Goal: Information Seeking & Learning: Learn about a topic

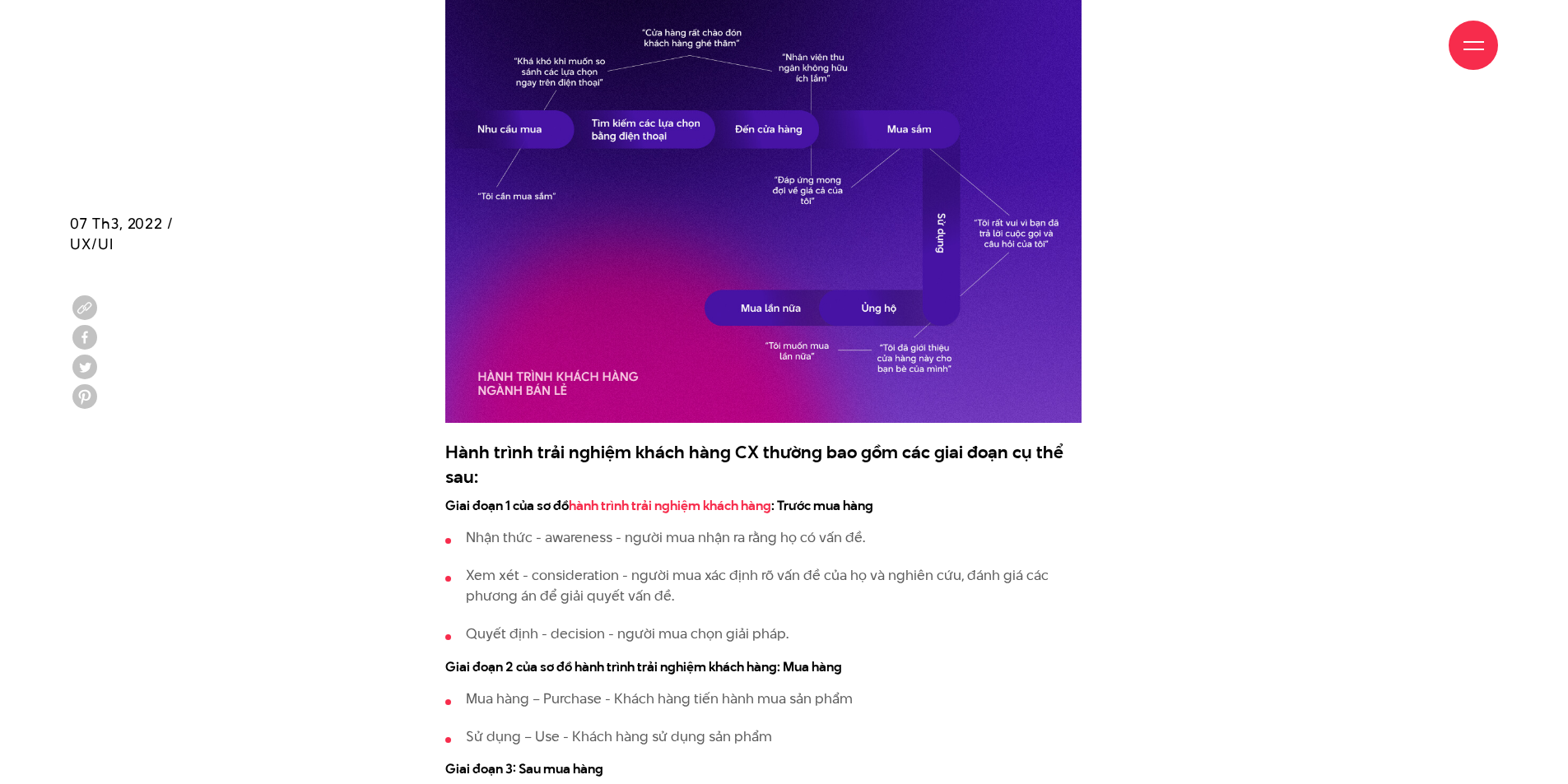
scroll to position [2057, 0]
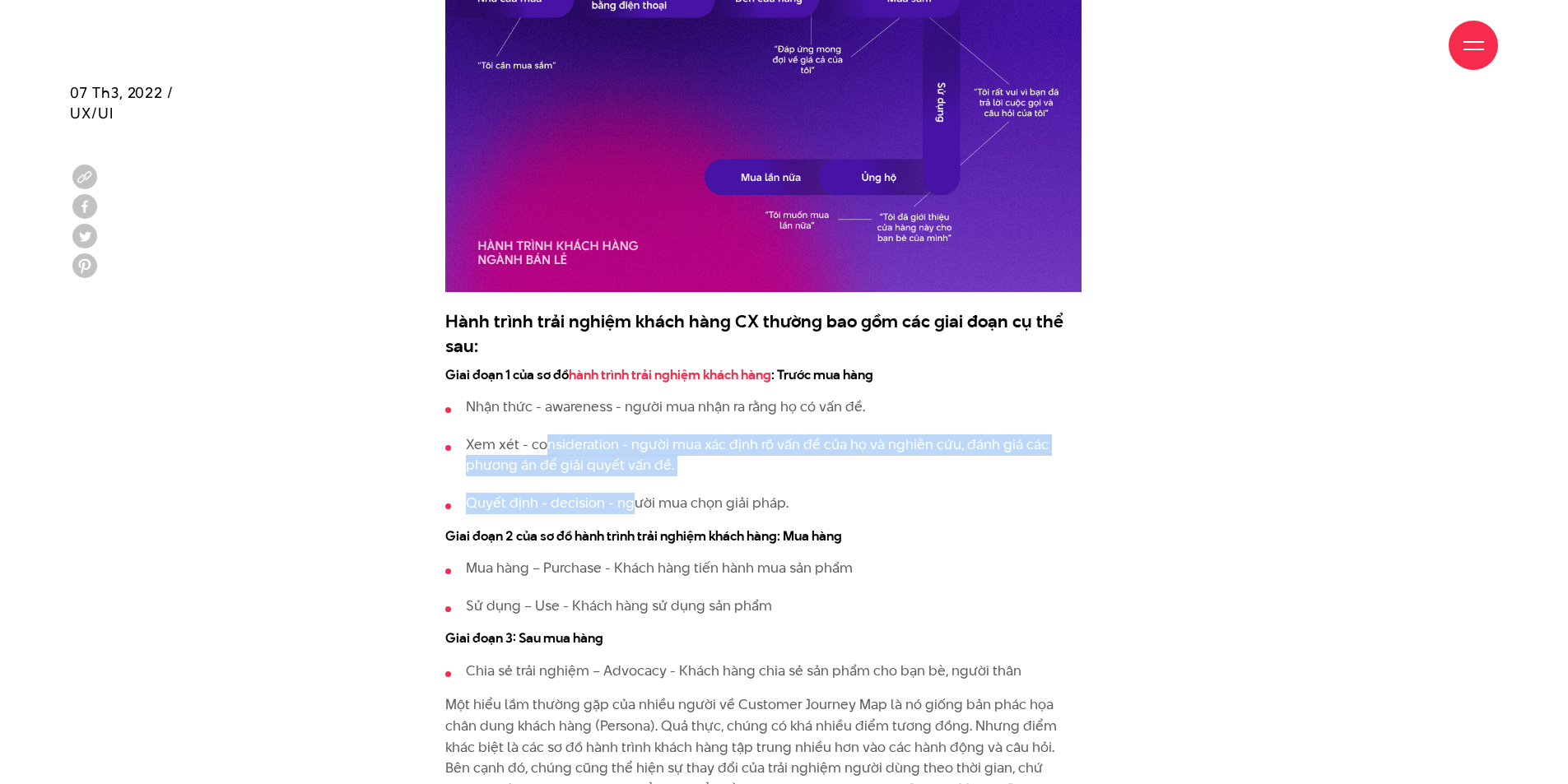
drag, startPoint x: 547, startPoint y: 446, endPoint x: 633, endPoint y: 496, distance: 99.5
click at [633, 496] on ul "Nhận thức - awareness - người mua nhận ra rằng họ có vấn đề. Xem xét - consider…" at bounding box center [764, 455] width 636 height 117
click at [633, 496] on li "Quyết định - decision - người mua chọn giải pháp." at bounding box center [764, 503] width 636 height 21
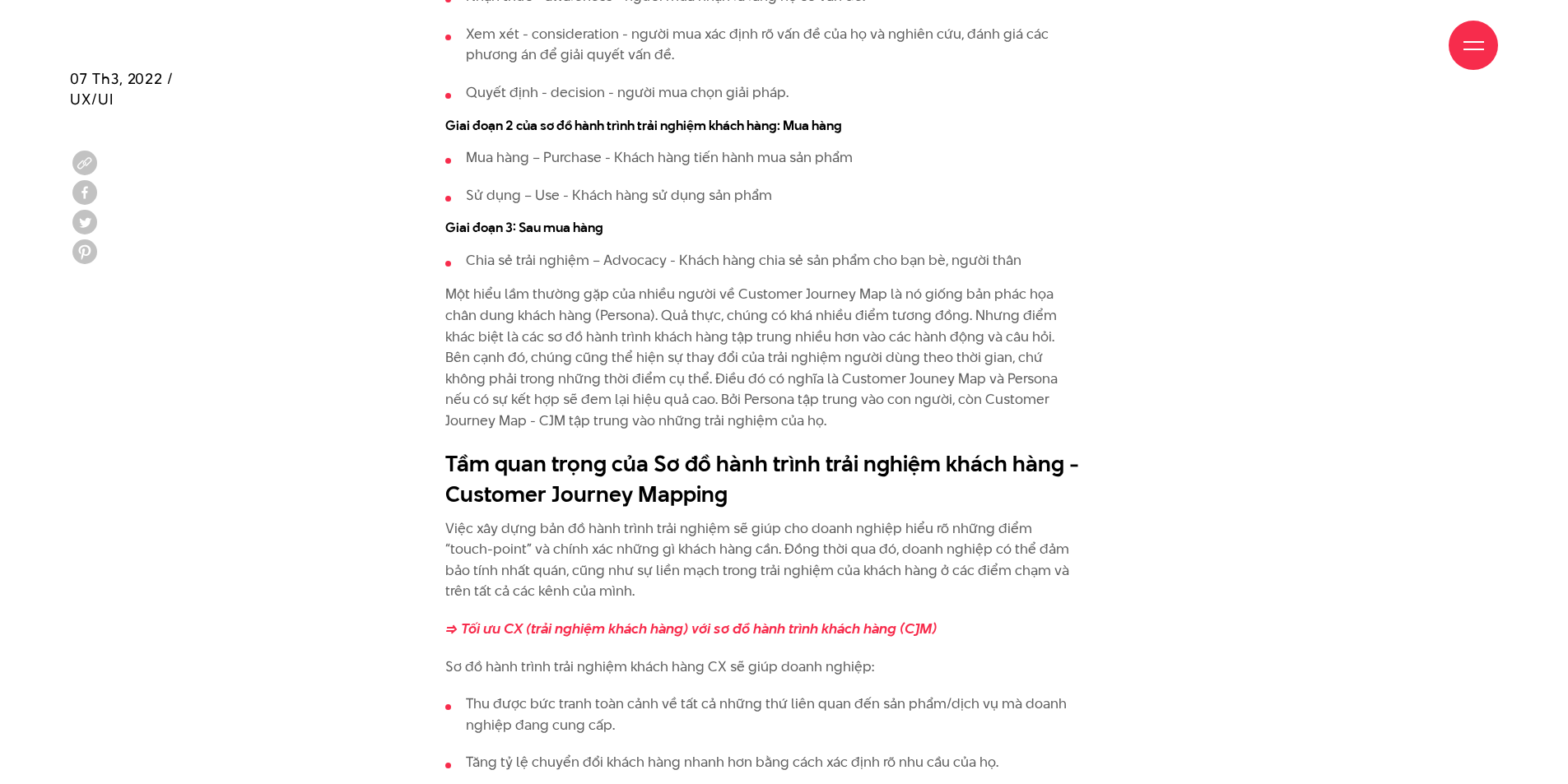
scroll to position [2468, 0]
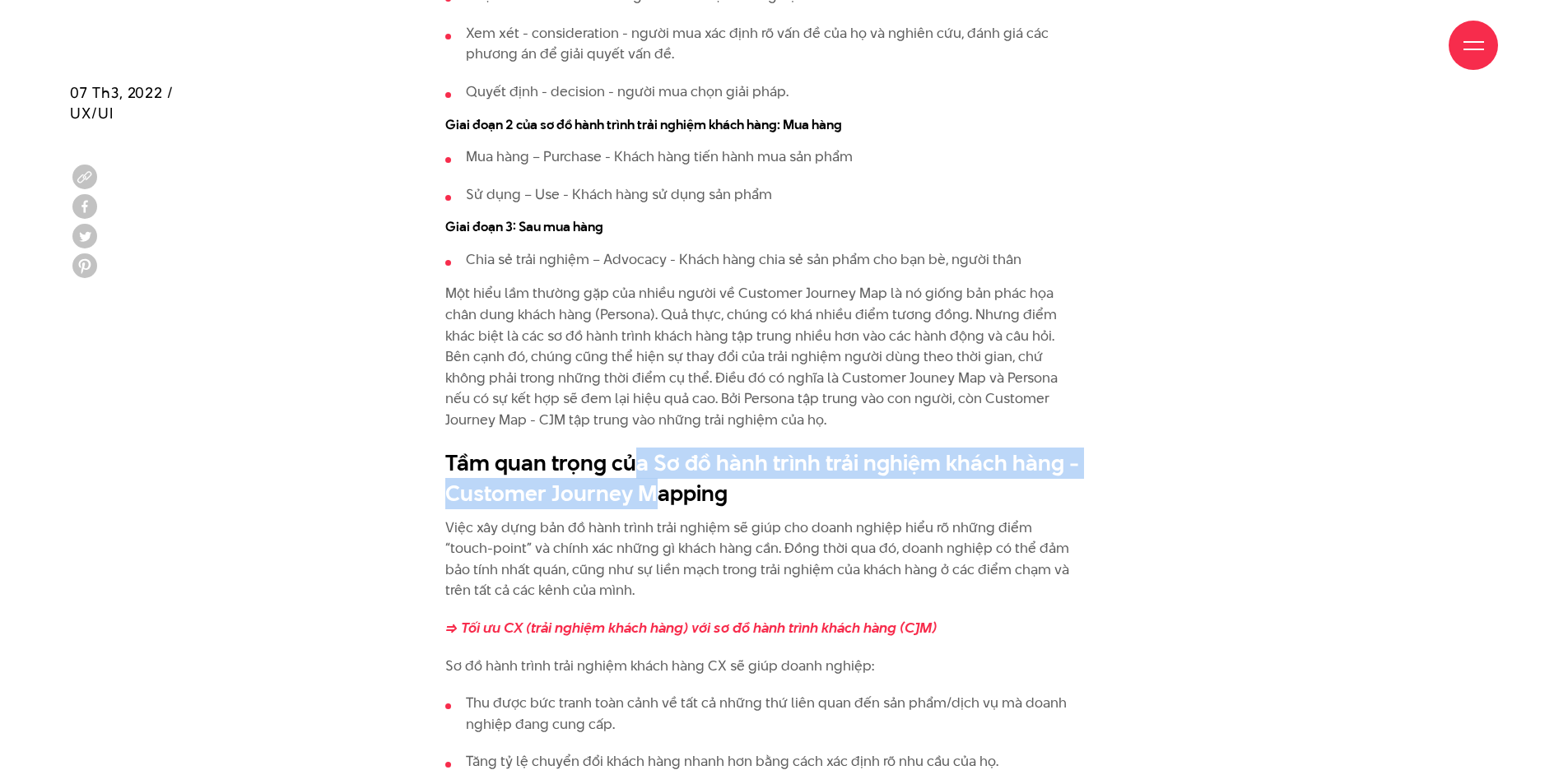
drag, startPoint x: 630, startPoint y: 472, endPoint x: 645, endPoint y: 496, distance: 28.3
click at [645, 496] on h2 "Tầm quan trọng của Sơ đồ hành trình trải nghiệm khách hàng - Customer Journey M…" at bounding box center [764, 478] width 636 height 62
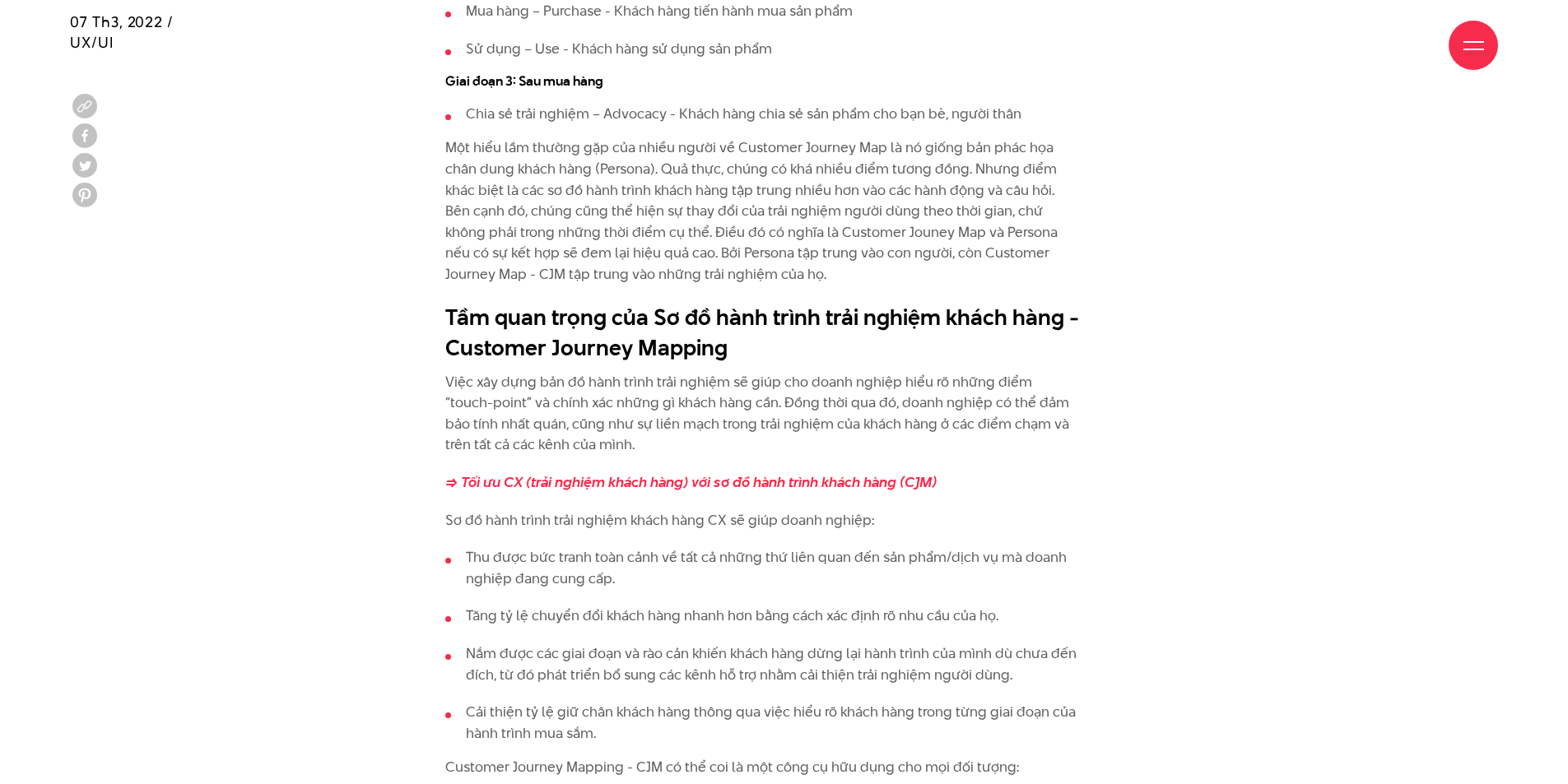
scroll to position [2715, 0]
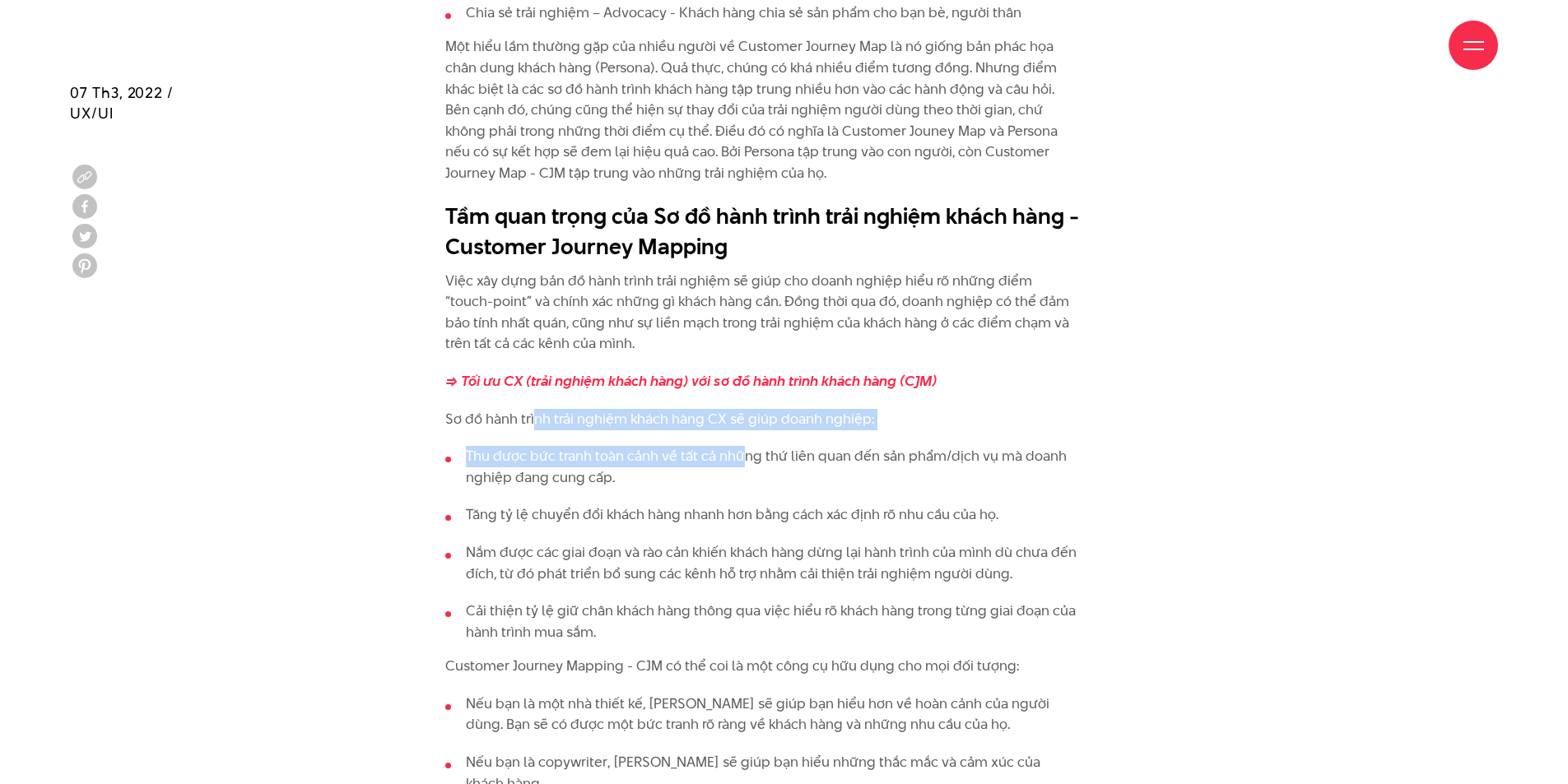
drag, startPoint x: 544, startPoint y: 420, endPoint x: 740, endPoint y: 440, distance: 197.0
click at [600, 460] on li "Thu được bức tranh toàn cảnh về tất cả những thứ liên quan đến sản phẩm/dịch vụ…" at bounding box center [764, 467] width 636 height 42
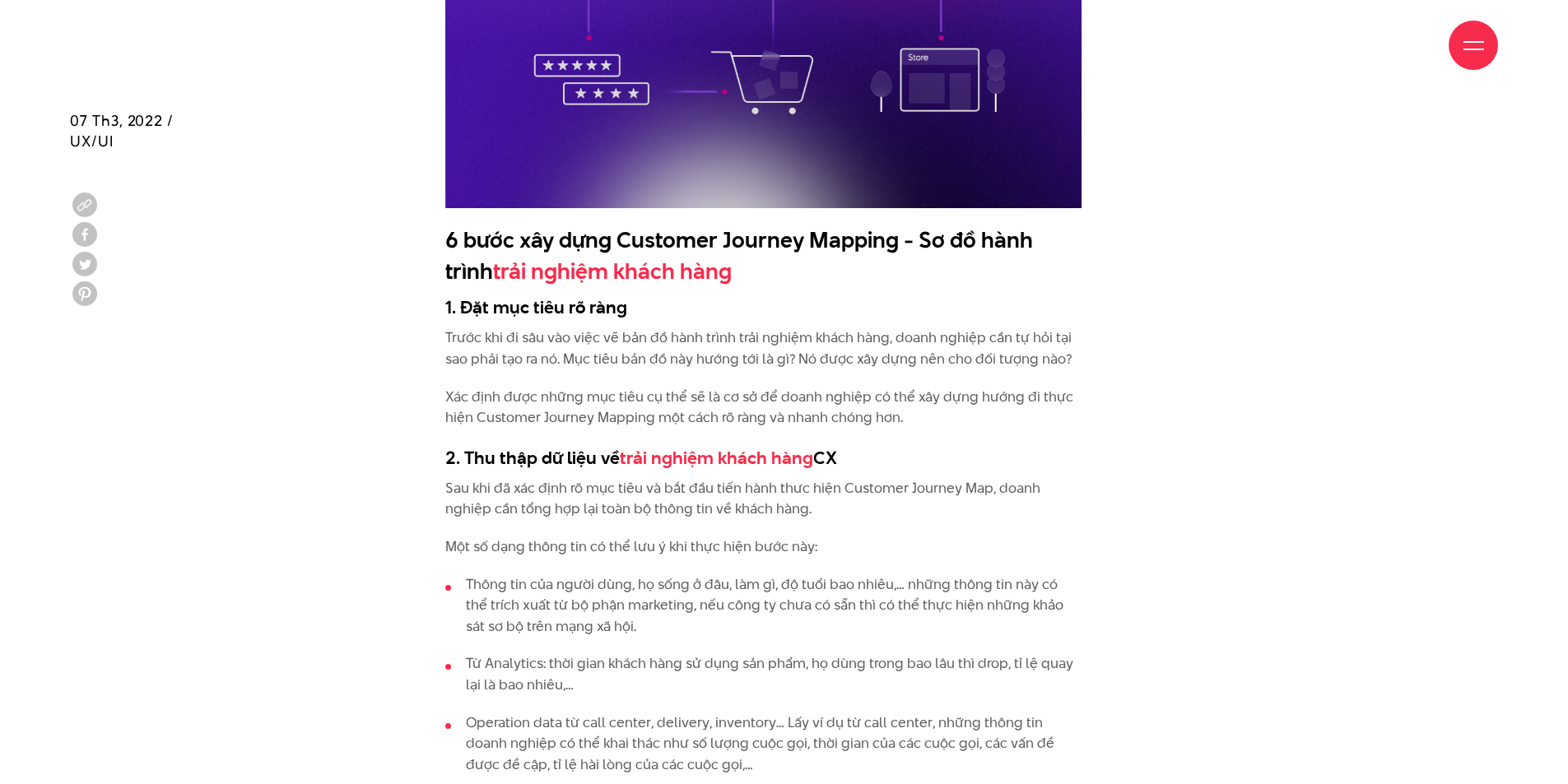
scroll to position [4114, 0]
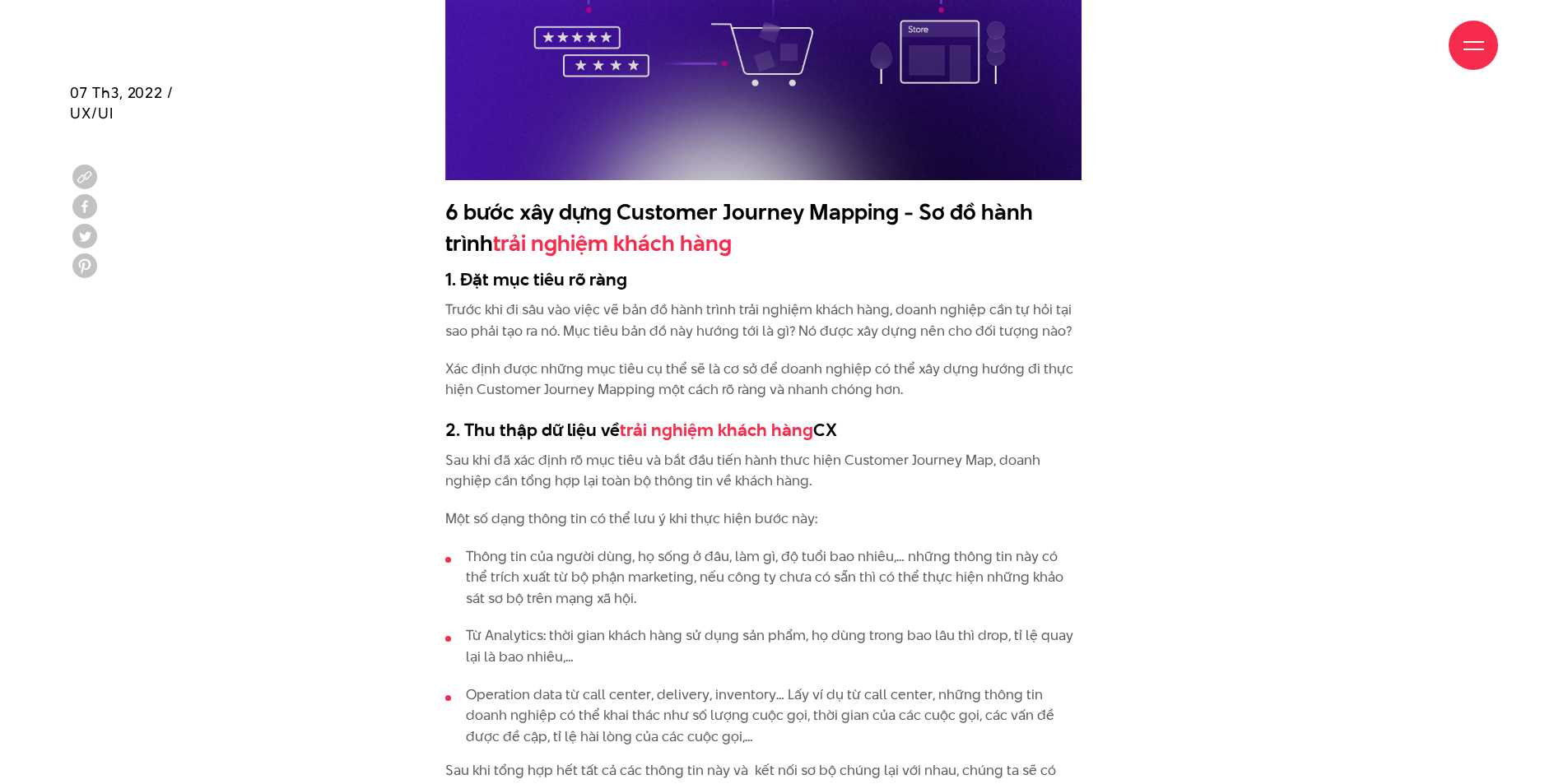
drag, startPoint x: 924, startPoint y: 534, endPoint x: 897, endPoint y: 539, distance: 27.5
drag, startPoint x: 897, startPoint y: 539, endPoint x: 864, endPoint y: 644, distance: 110.1
click at [864, 644] on li "Từ Analytics: thời gian khách hàng sử dụng sản phẩm, họ dùng trong bao lâu thì …" at bounding box center [764, 646] width 636 height 42
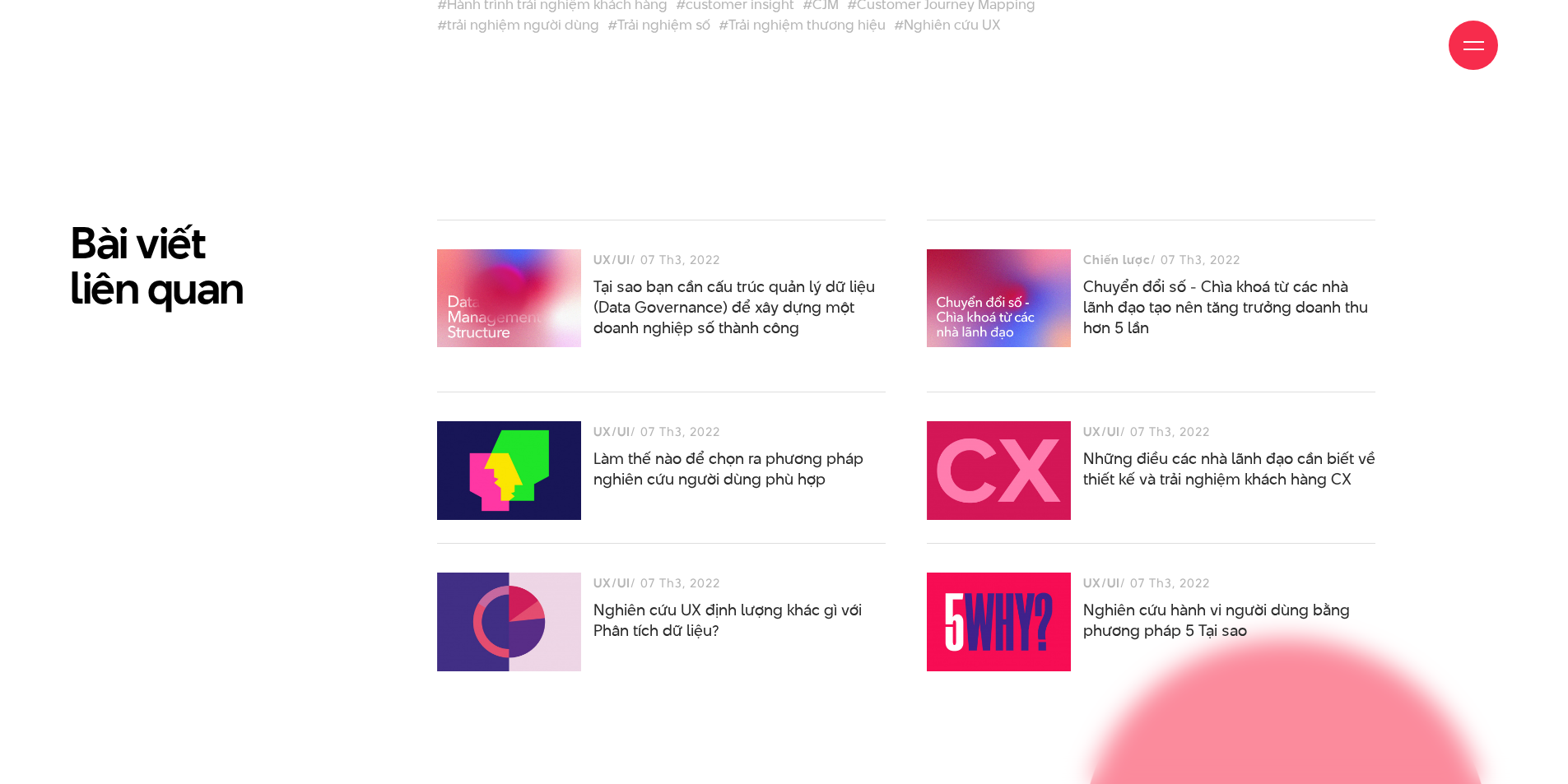
scroll to position [7323, 0]
